Goal: Task Accomplishment & Management: Complete application form

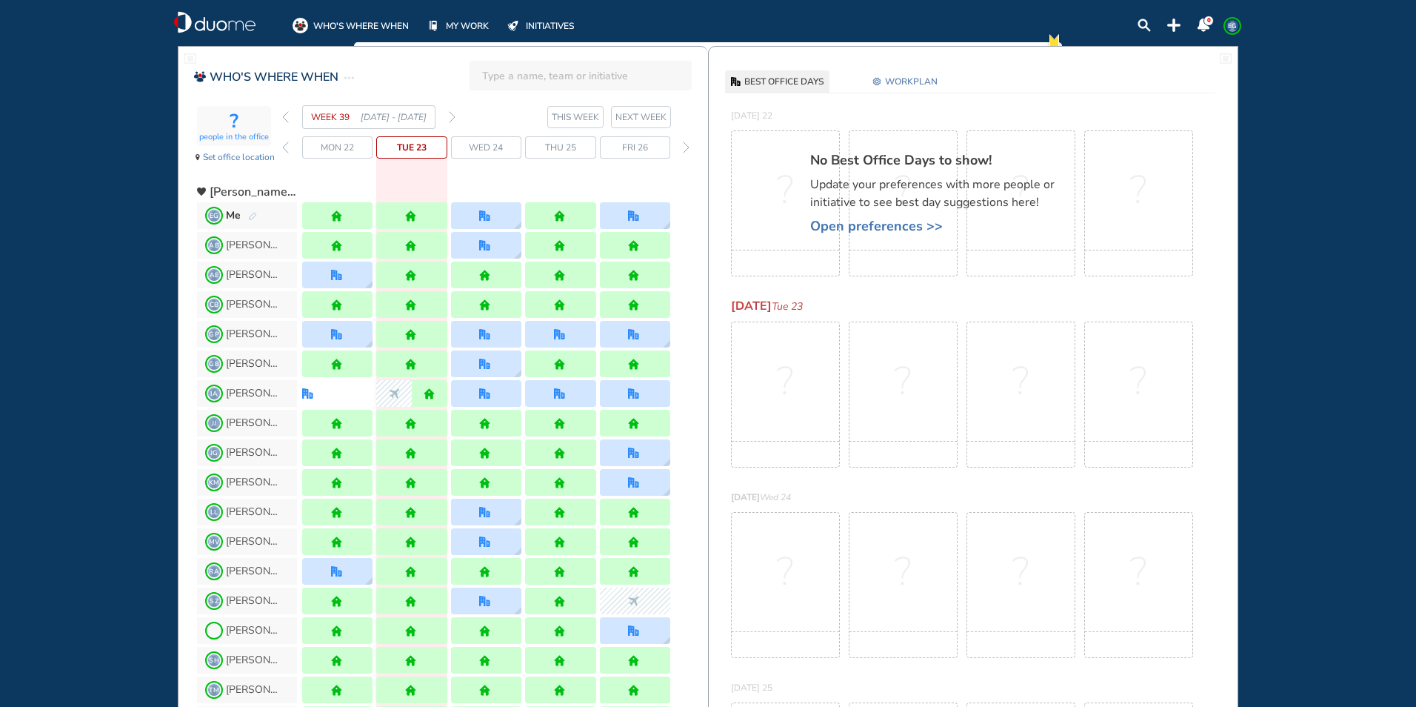
click at [921, 79] on span "WORKPLAN" at bounding box center [911, 81] width 53 height 15
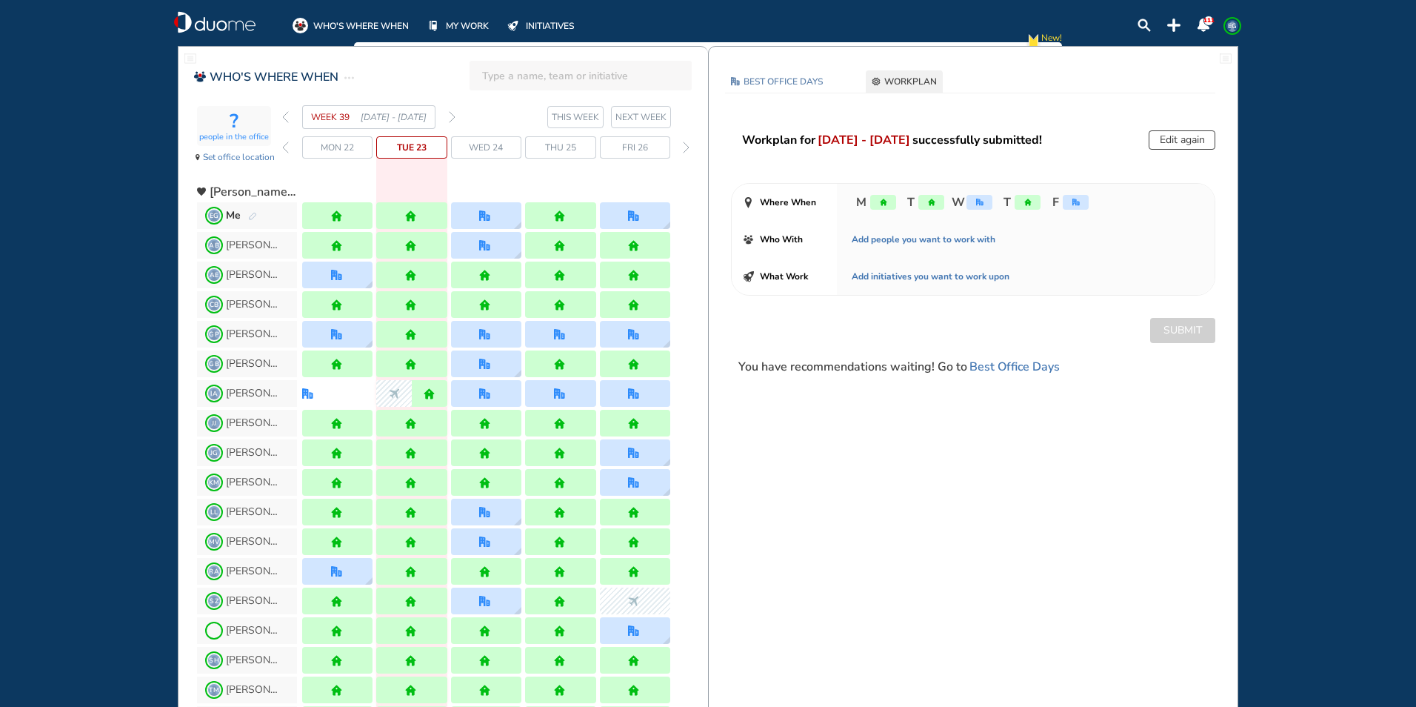
click at [1178, 138] on button "Edit again" at bounding box center [1182, 139] width 67 height 19
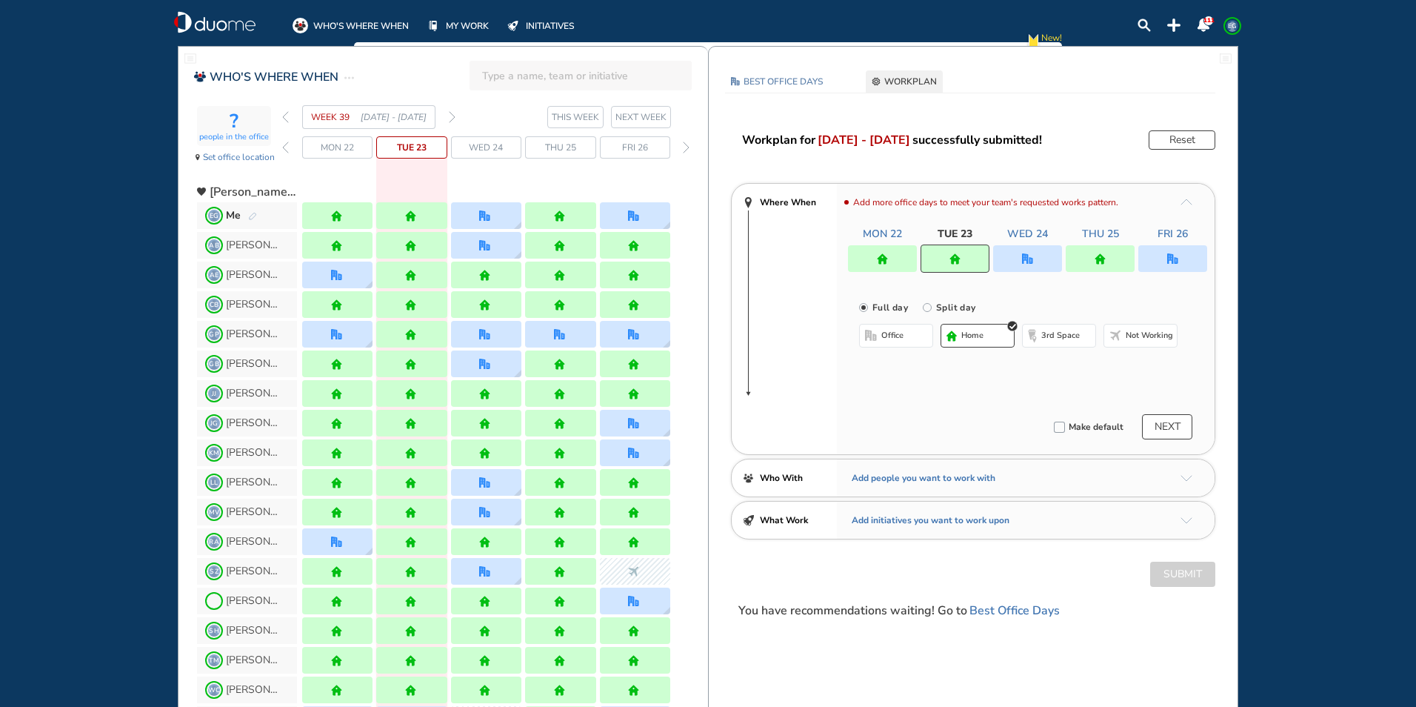
click at [1038, 256] on div at bounding box center [1027, 258] width 69 height 27
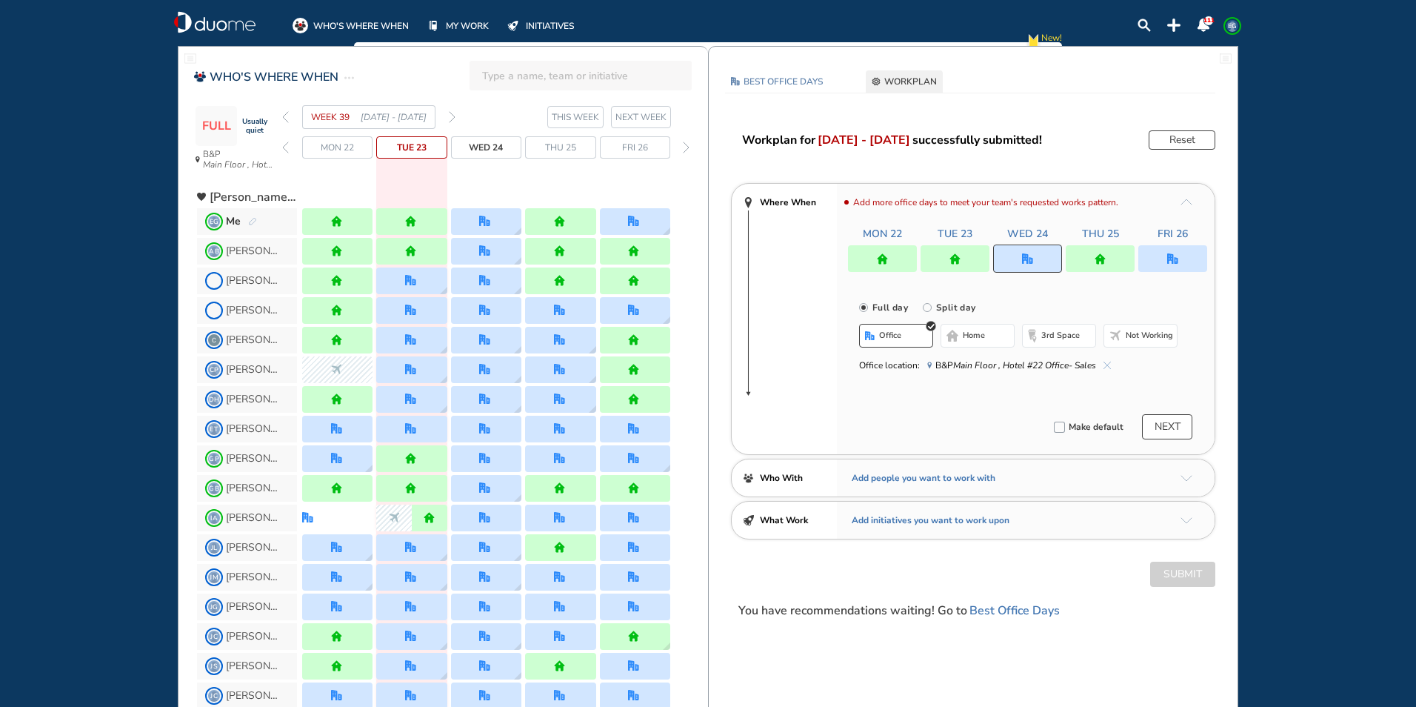
click at [1108, 366] on img "cross-thin-blue" at bounding box center [1107, 364] width 7 height 7
click at [977, 335] on span "home" at bounding box center [974, 336] width 22 height 12
click at [1143, 333] on span "Not working" at bounding box center [1149, 336] width 47 height 12
click at [1182, 256] on div at bounding box center [1173, 258] width 69 height 27
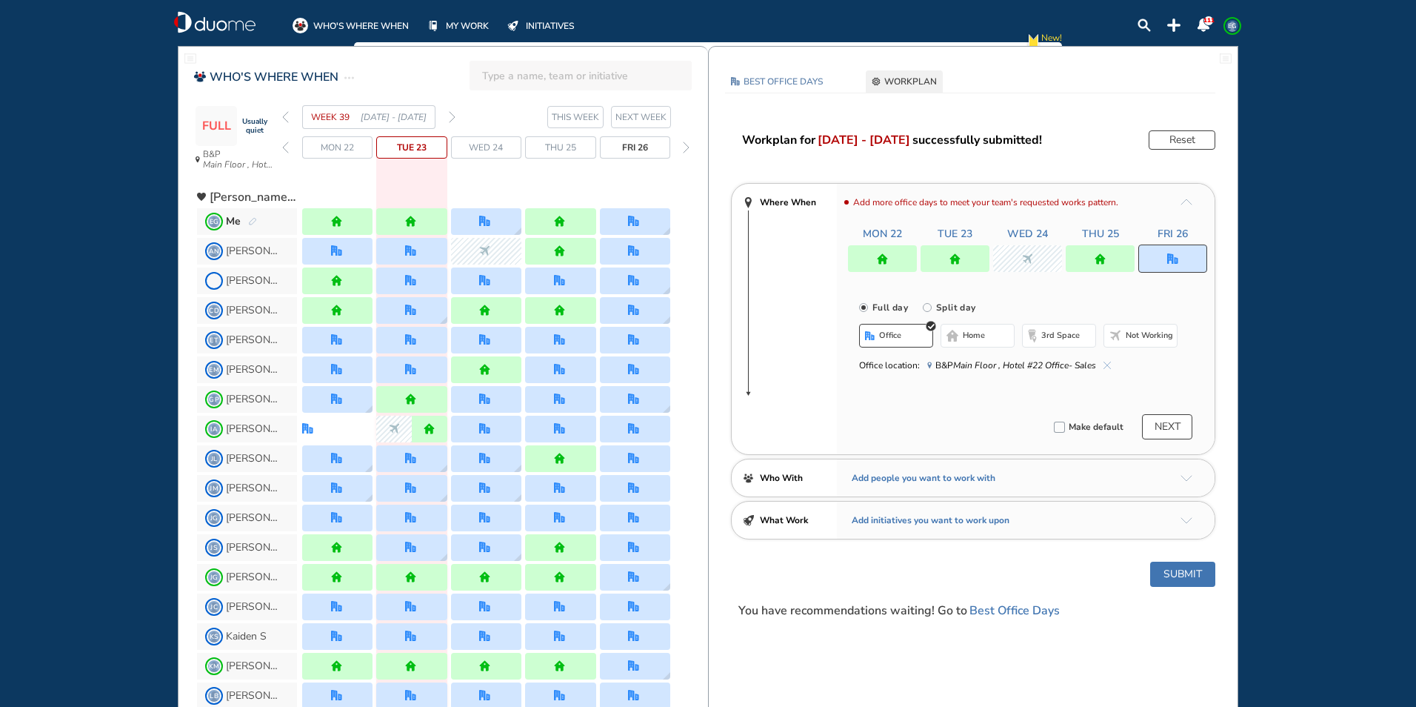
click at [1108, 366] on img "cross-thin-blue" at bounding box center [1107, 364] width 7 height 7
click at [984, 337] on span "home" at bounding box center [974, 336] width 22 height 12
click at [1186, 569] on button "Submit" at bounding box center [1182, 573] width 65 height 25
